Goal: Transaction & Acquisition: Purchase product/service

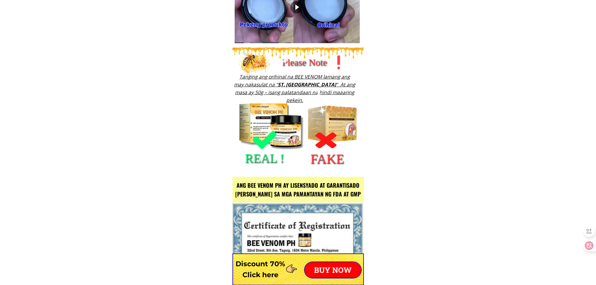
scroll to position [4910, 0]
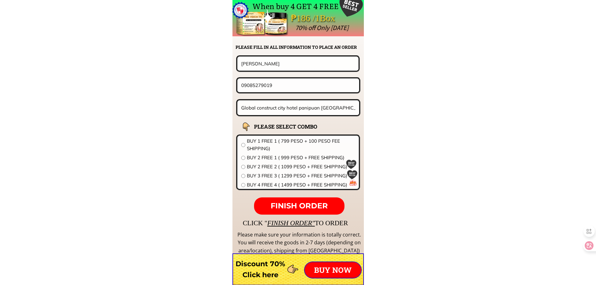
drag, startPoint x: 276, startPoint y: 68, endPoint x: 148, endPoint y: 60, distance: 128.8
paste input "Vhenny Barbon"
type input "Vhenny Barbon"
drag, startPoint x: 188, startPoint y: 86, endPoint x: 115, endPoint y: 86, distance: 72.9
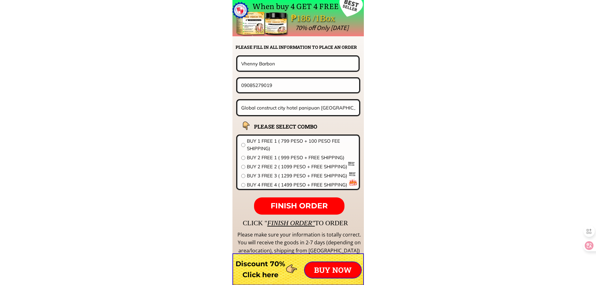
paste input "436644228"
type input "09436644228"
click at [291, 106] on input "Global construct city hotel panipuan [GEOGRAPHIC_DATA]" at bounding box center [299, 107] width 118 height 15
paste input "92 Malàgasang 1st,city of [GEOGRAPHIC_DATA],[GEOGRAPHIC_DATA]"
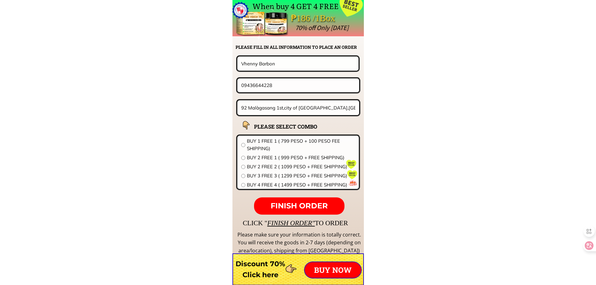
type input "92 Malàgasang 1st,city of [GEOGRAPHIC_DATA],[GEOGRAPHIC_DATA]"
click at [270, 148] on span "BUY 1 FREE 1 ( 799 PESO + 100 PESO FEE SHIPPING)" at bounding box center [301, 144] width 108 height 15
radio input "true"
click at [284, 199] on p "FINISH ORDER" at bounding box center [299, 206] width 90 height 18
